Goal: Task Accomplishment & Management: Manage account settings

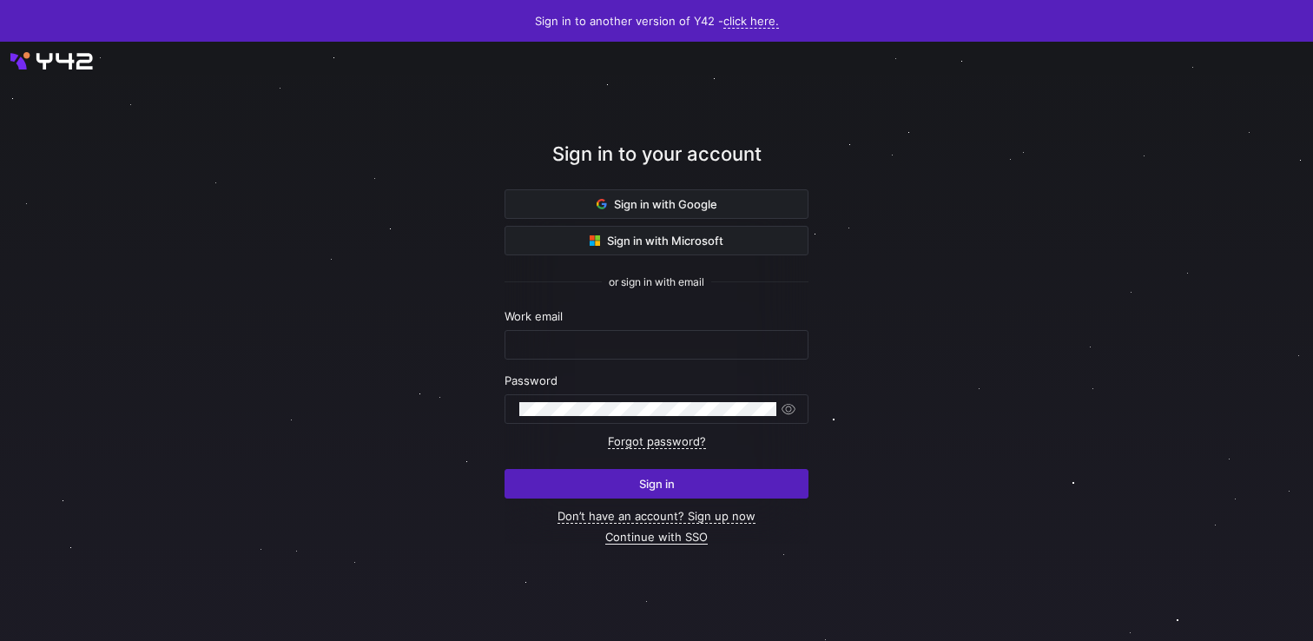
click at [656, 538] on link "Continue with SSO" at bounding box center [656, 537] width 102 height 15
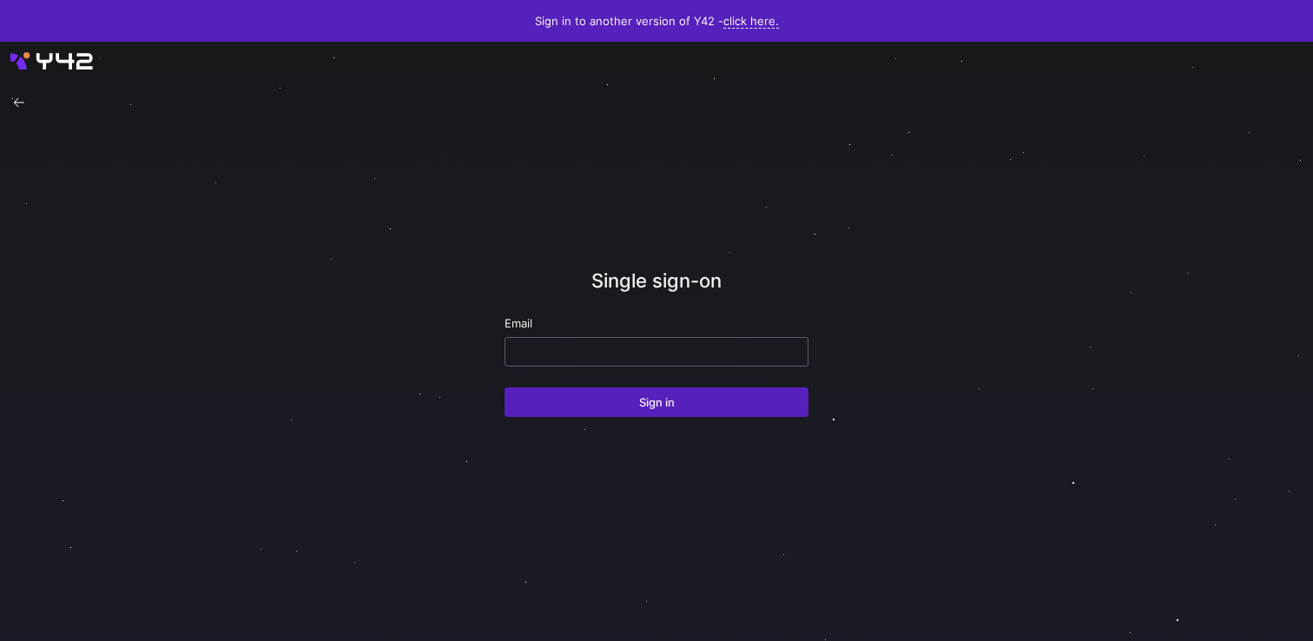
click at [655, 341] on div at bounding box center [656, 352] width 274 height 28
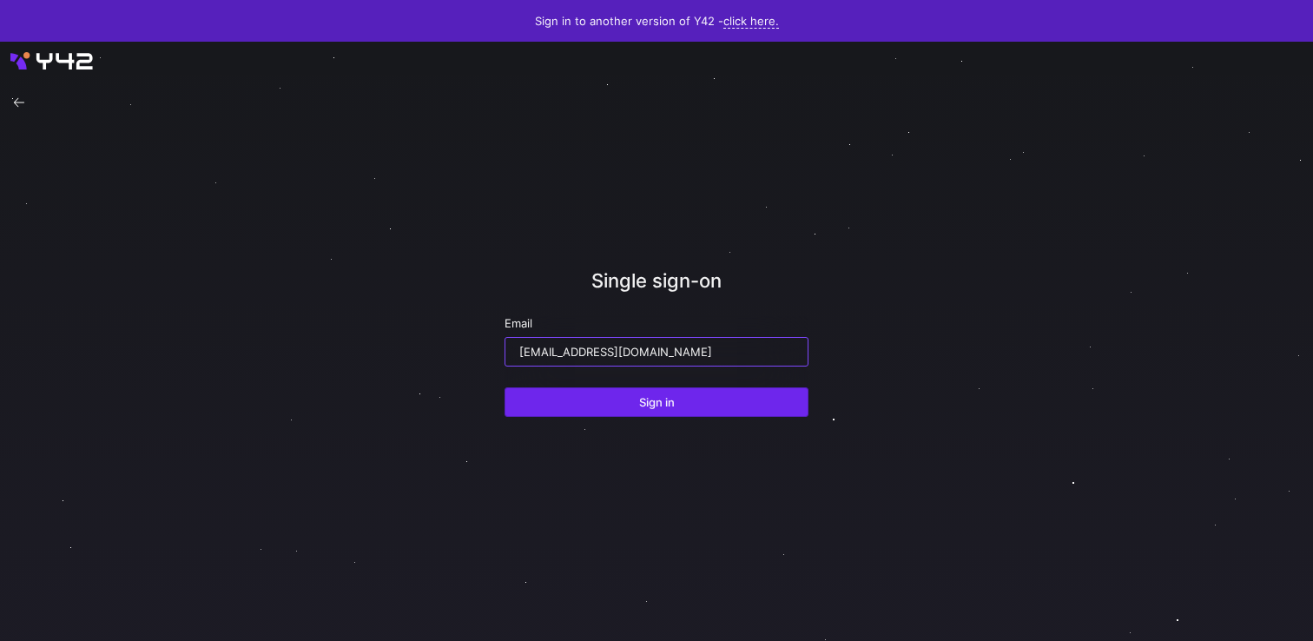
type input "[EMAIL_ADDRESS][DOMAIN_NAME]"
click at [637, 394] on span "submit" at bounding box center [656, 402] width 302 height 28
